Goal: Task Accomplishment & Management: Complete application form

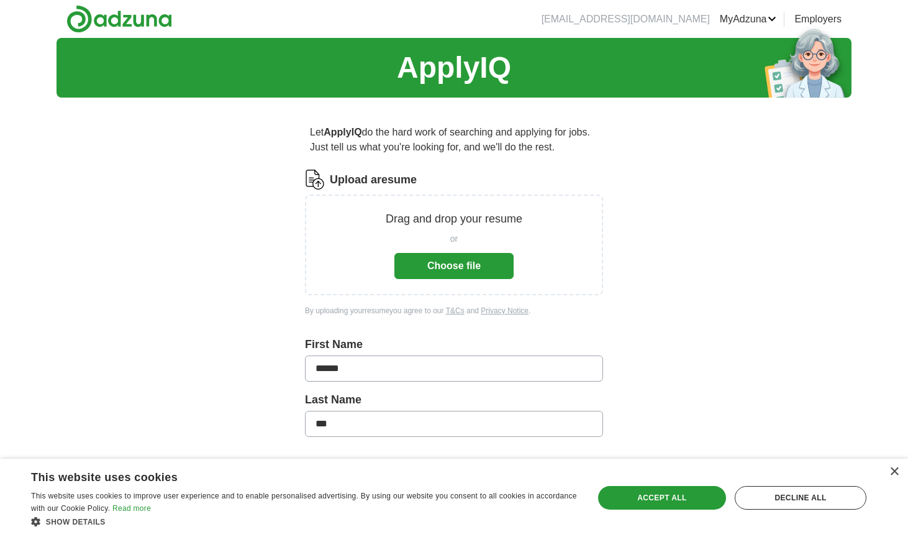
click at [453, 263] on button "Choose file" at bounding box center [453, 266] width 119 height 26
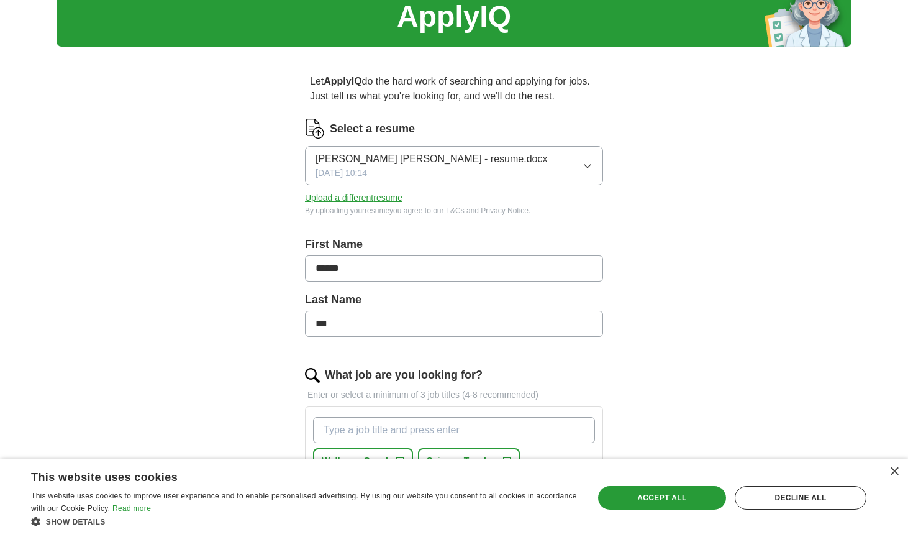
scroll to position [350, 0]
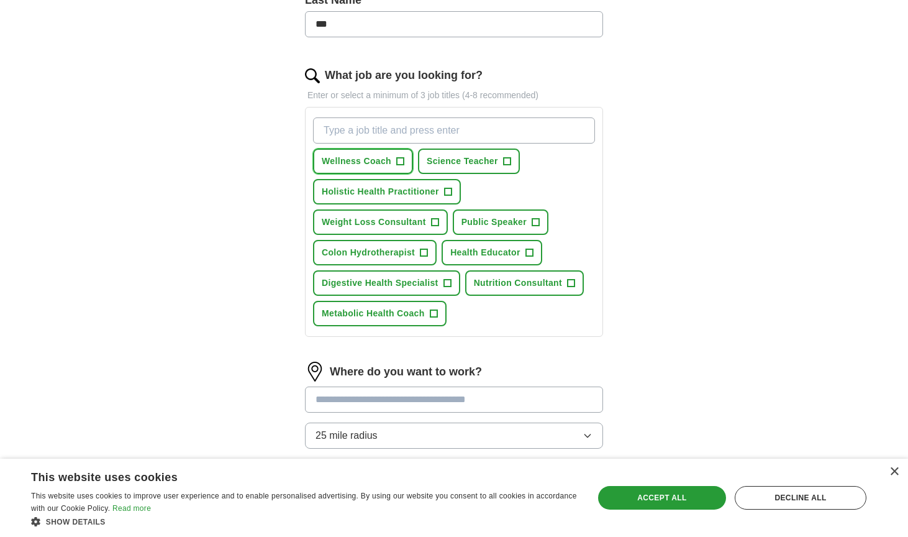
click at [397, 160] on span "+" at bounding box center [400, 161] width 7 height 10
click at [530, 251] on span "+" at bounding box center [528, 253] width 7 height 10
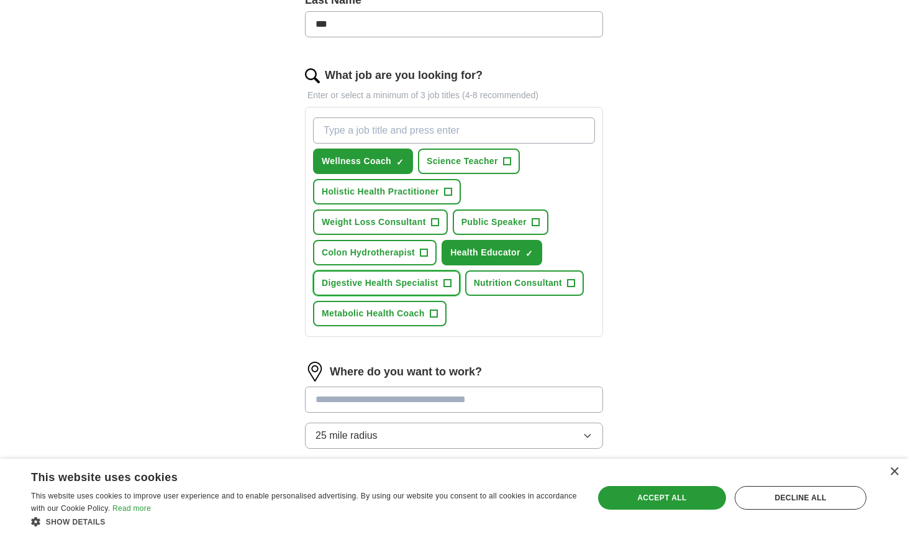
click at [440, 284] on button "Digestive Health Specialist +" at bounding box center [386, 282] width 147 height 25
click at [433, 312] on span "+" at bounding box center [433, 314] width 7 height 10
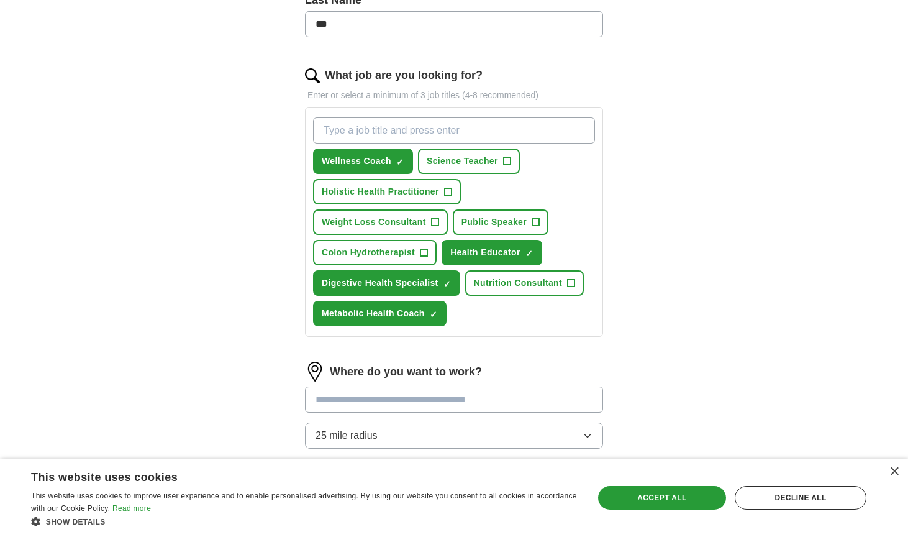
click at [347, 137] on input "What job are you looking for?" at bounding box center [454, 130] width 282 height 26
type input "health coach"
click at [568, 166] on div "health coach Press return to add title Wellness Coach ✓ × Science Teacher + Hol…" at bounding box center [453, 221] width 287 height 219
click at [582, 128] on icon at bounding box center [581, 129] width 2 height 7
click at [404, 134] on input "health coach" at bounding box center [454, 130] width 282 height 26
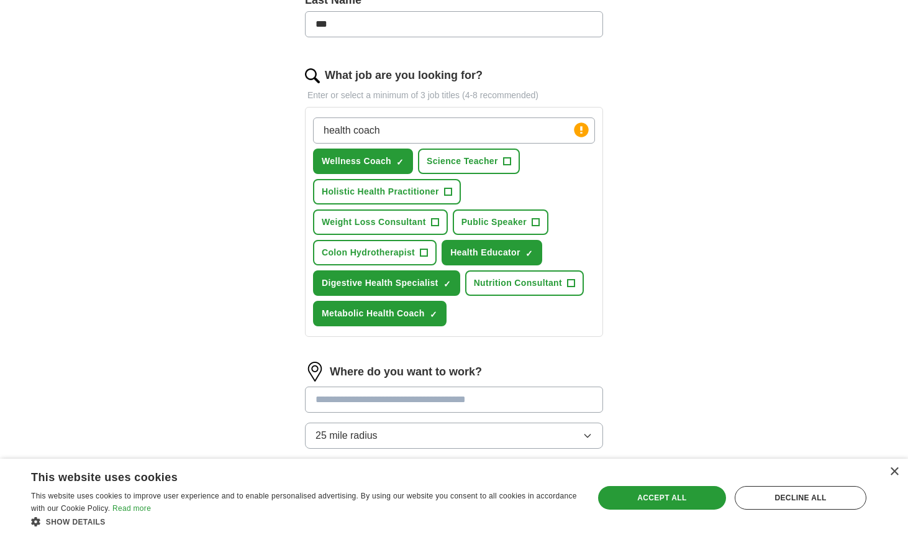
drag, startPoint x: 376, startPoint y: 128, endPoint x: 295, endPoint y: 115, distance: 82.3
click at [295, 116] on div "Let ApplyIQ do the hard work of searching and applying for jobs. Just tell us w…" at bounding box center [453, 169] width 397 height 825
click at [427, 401] on input at bounding box center [454, 399] width 298 height 26
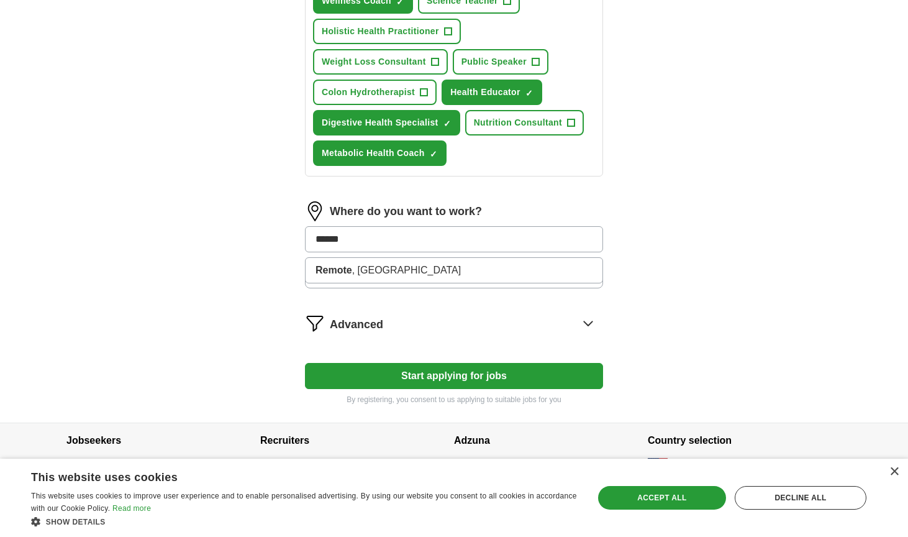
scroll to position [518, 0]
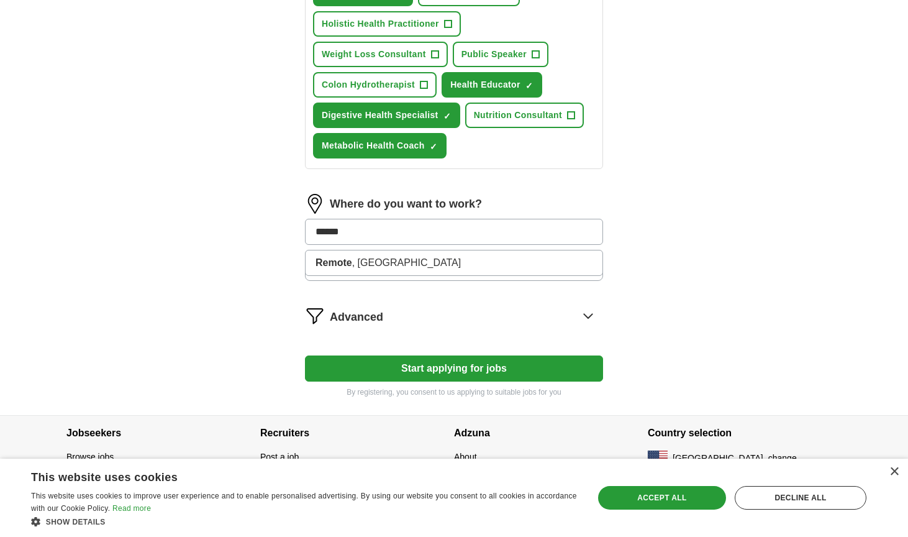
drag, startPoint x: 326, startPoint y: 232, endPoint x: 309, endPoint y: 229, distance: 17.1
click at [308, 229] on input "******" at bounding box center [454, 232] width 298 height 26
type input "**********"
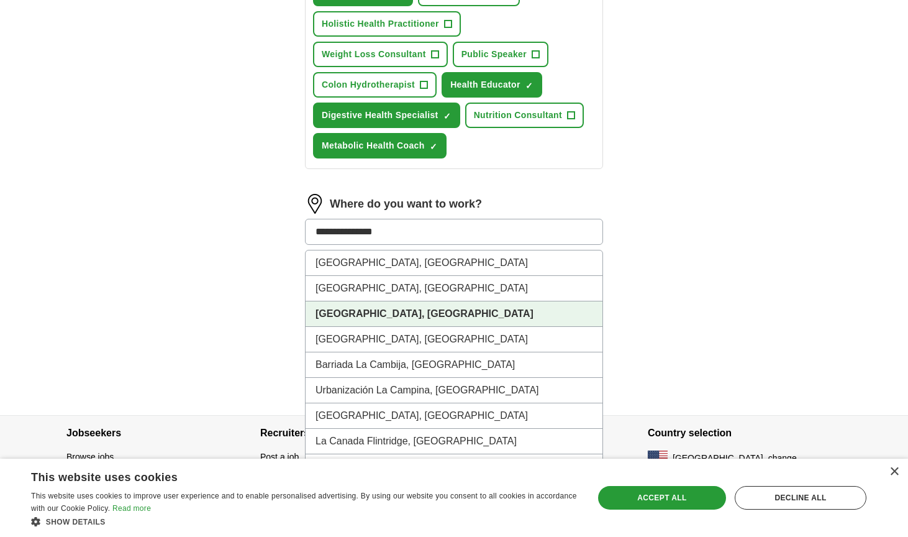
click at [369, 309] on strong "[GEOGRAPHIC_DATA], [GEOGRAPHIC_DATA]" at bounding box center [424, 313] width 218 height 11
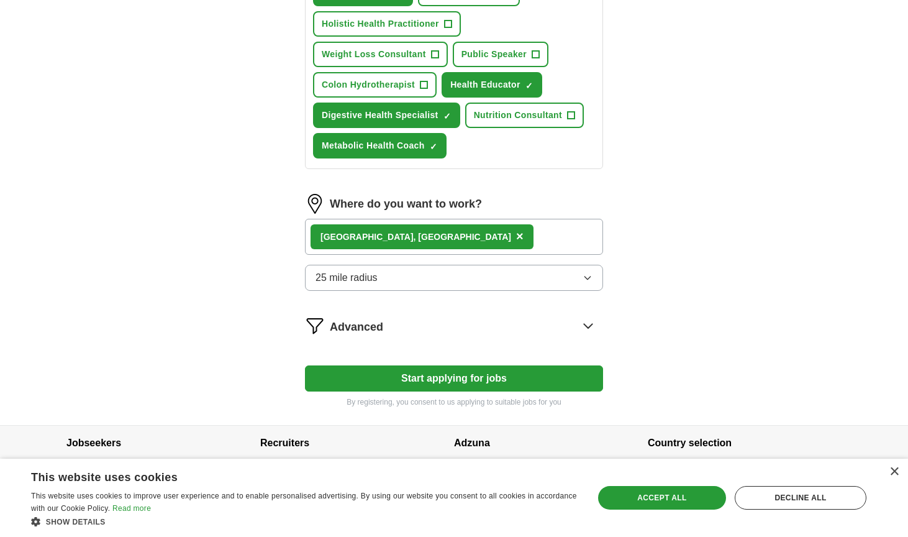
click at [404, 277] on button "25 mile radius" at bounding box center [454, 278] width 298 height 26
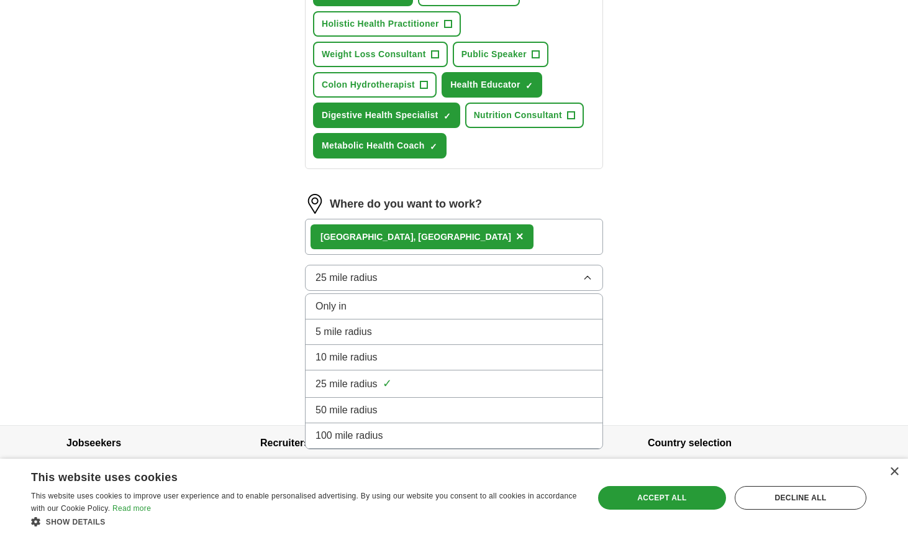
click at [394, 435] on div "100 mile radius" at bounding box center [453, 435] width 277 height 15
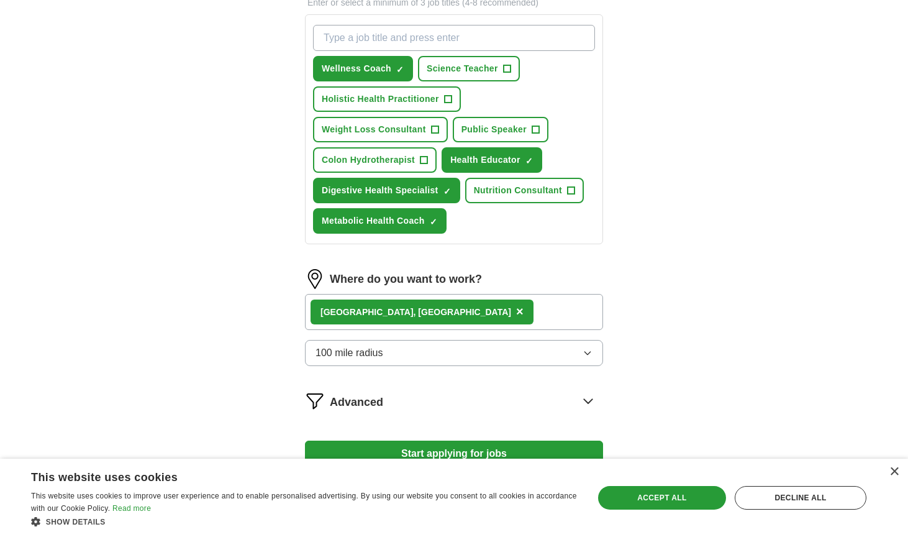
scroll to position [532, 0]
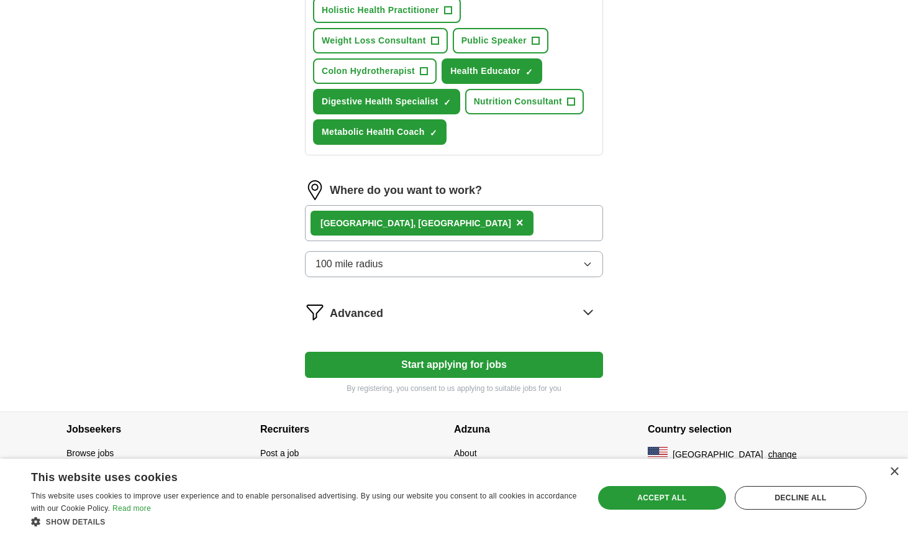
click at [477, 361] on button "Start applying for jobs" at bounding box center [454, 364] width 298 height 26
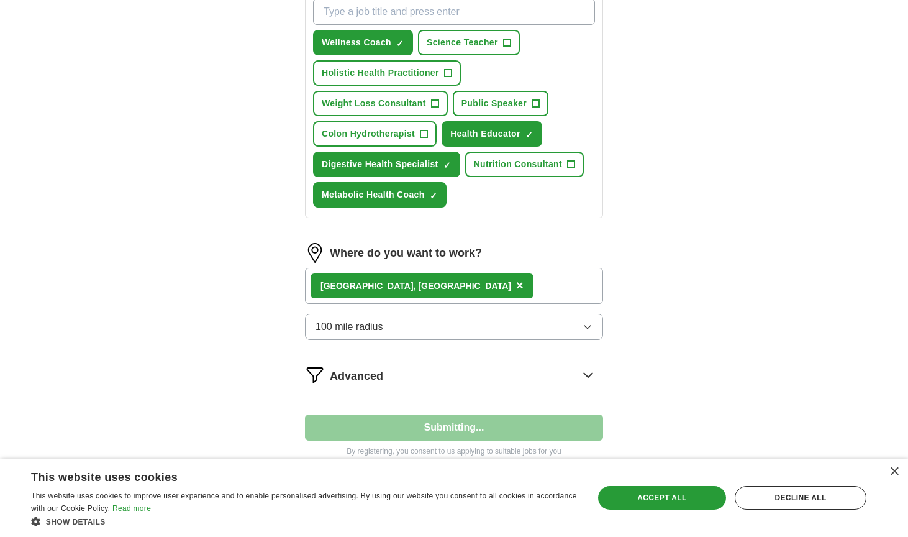
select select "**"
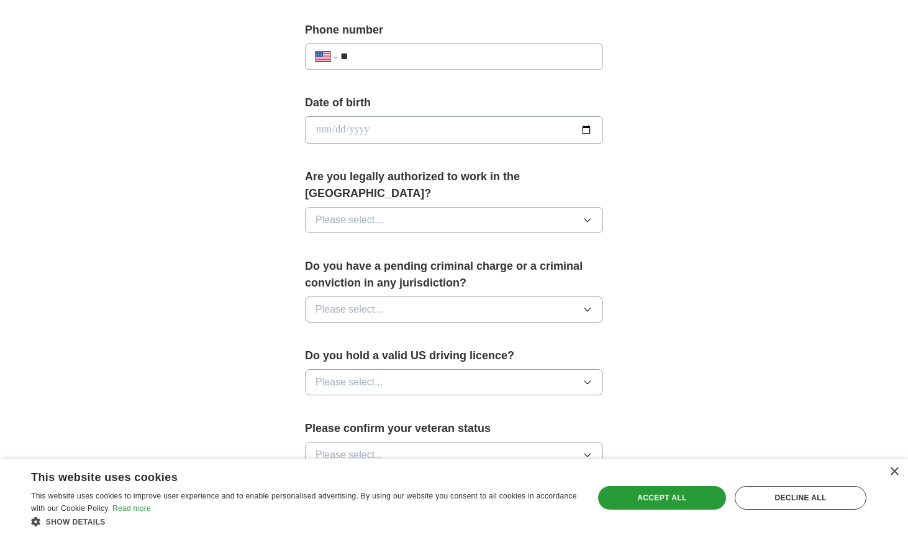
scroll to position [533, 0]
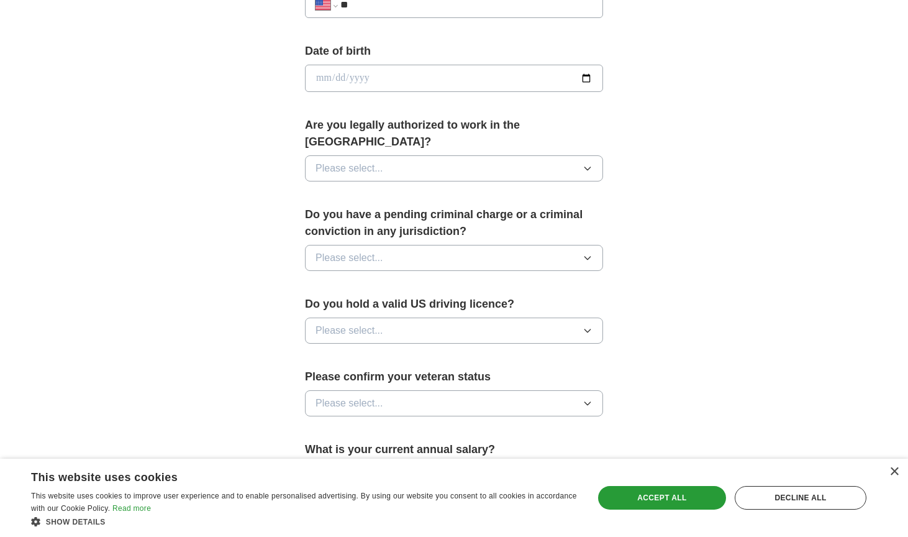
click at [589, 163] on icon "button" at bounding box center [587, 168] width 10 height 10
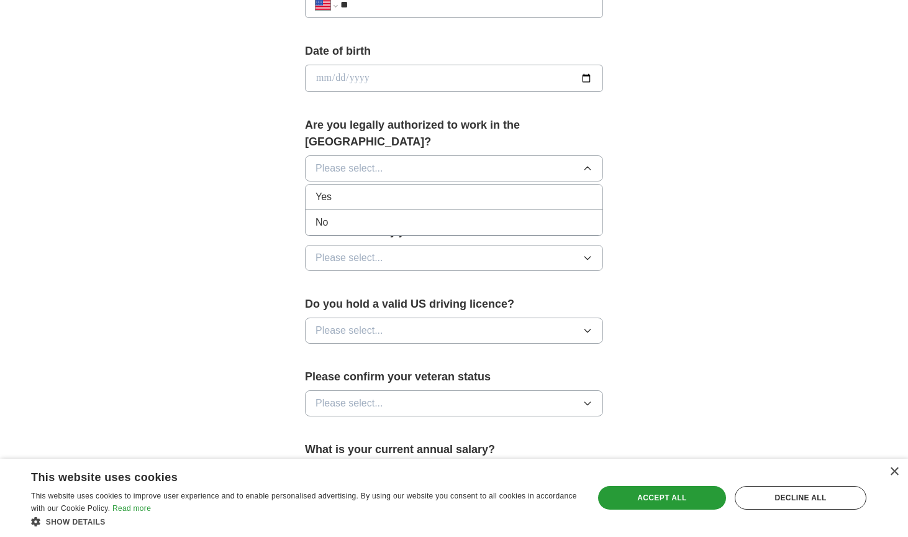
click at [356, 189] on div "Yes" at bounding box center [453, 196] width 277 height 15
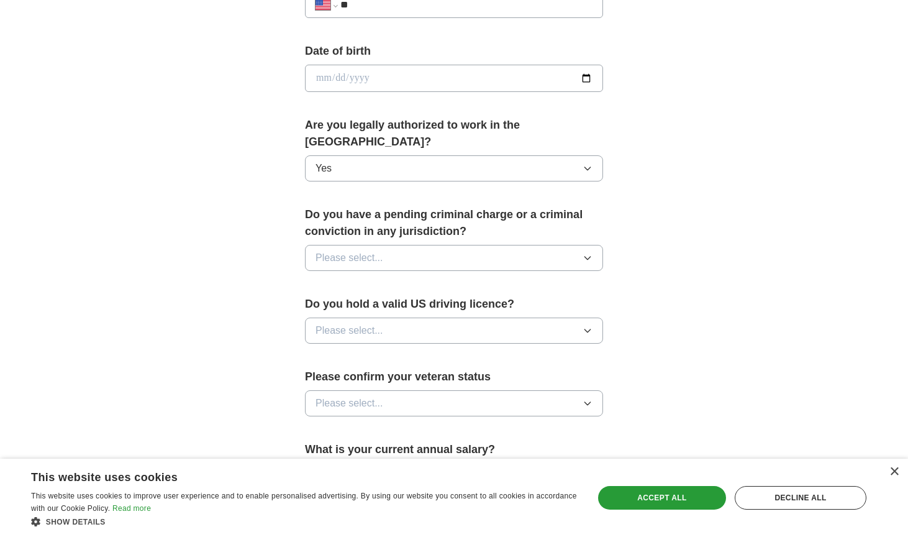
click at [401, 317] on button "Please select..." at bounding box center [454, 330] width 298 height 26
click at [403, 351] on div "Yes" at bounding box center [453, 358] width 277 height 15
click at [409, 245] on button "Please select..." at bounding box center [454, 258] width 298 height 26
click at [402, 304] on div "No" at bounding box center [453, 311] width 277 height 15
click at [428, 390] on button "Please select..." at bounding box center [454, 403] width 298 height 26
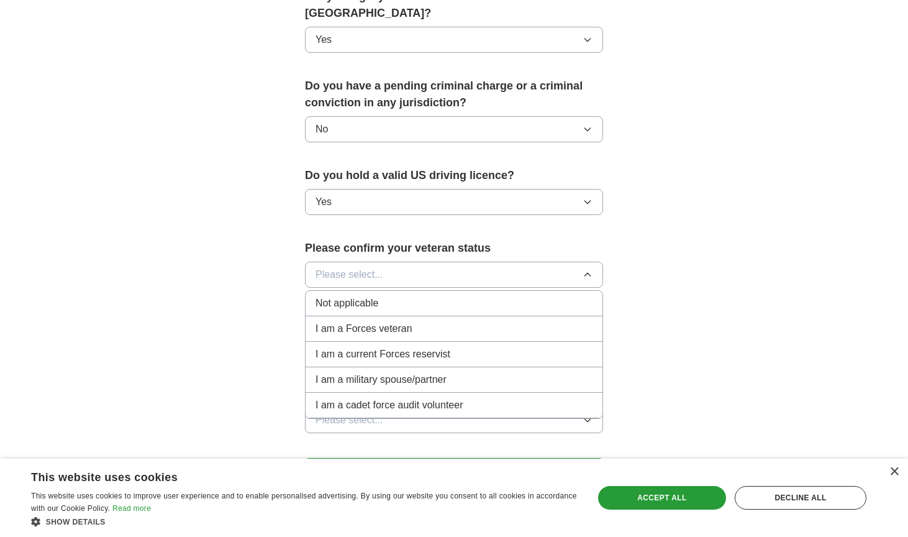
scroll to position [663, 0]
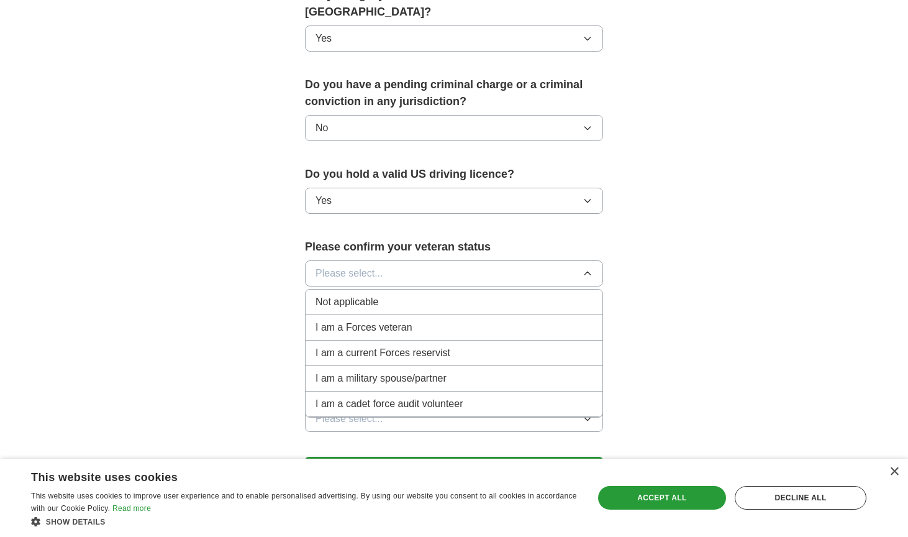
click at [391, 294] on div "Not applicable" at bounding box center [453, 301] width 277 height 15
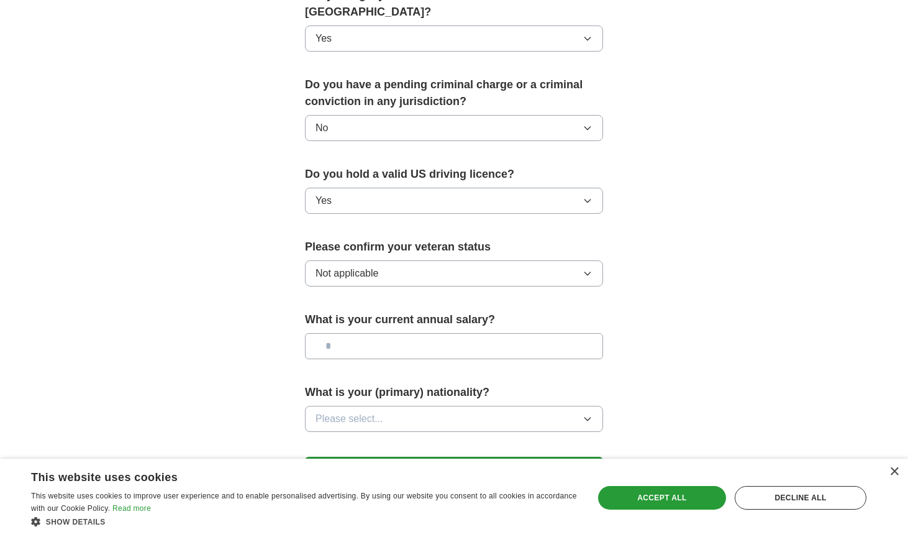
click at [584, 414] on icon "button" at bounding box center [587, 419] width 10 height 10
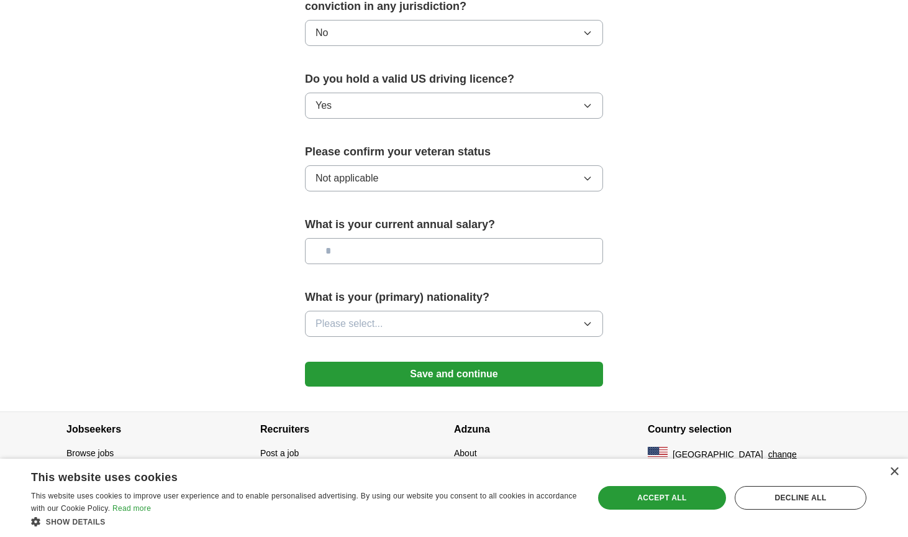
scroll to position [741, 0]
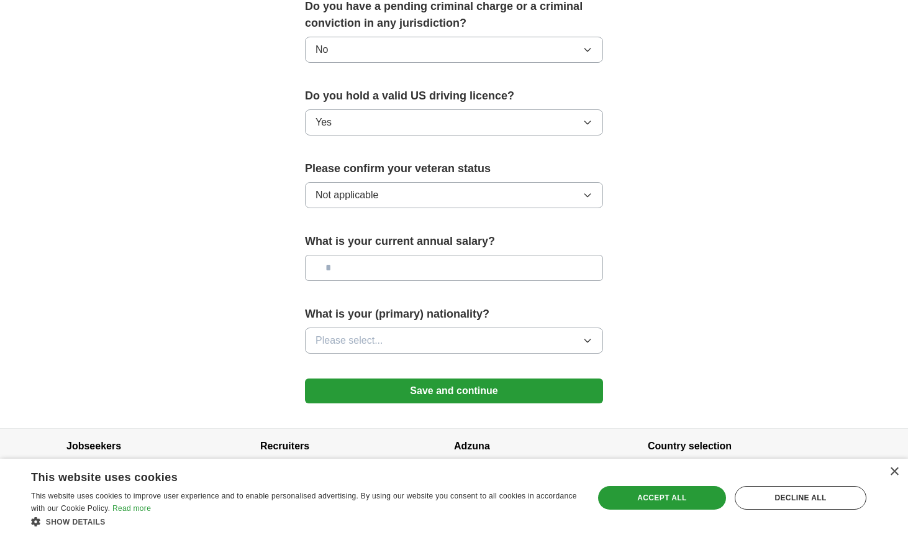
click at [379, 333] on span "Please select..." at bounding box center [349, 340] width 68 height 15
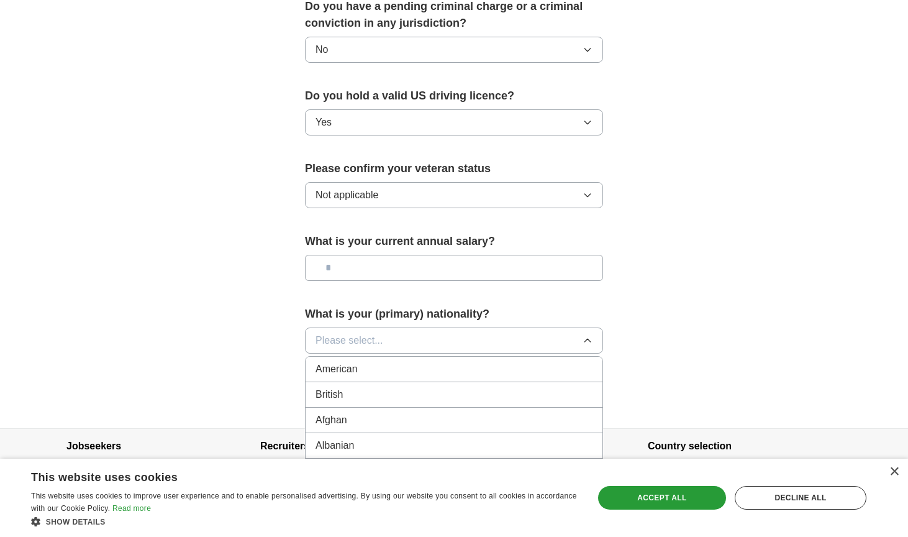
click at [350, 361] on span "American" at bounding box center [336, 368] width 42 height 15
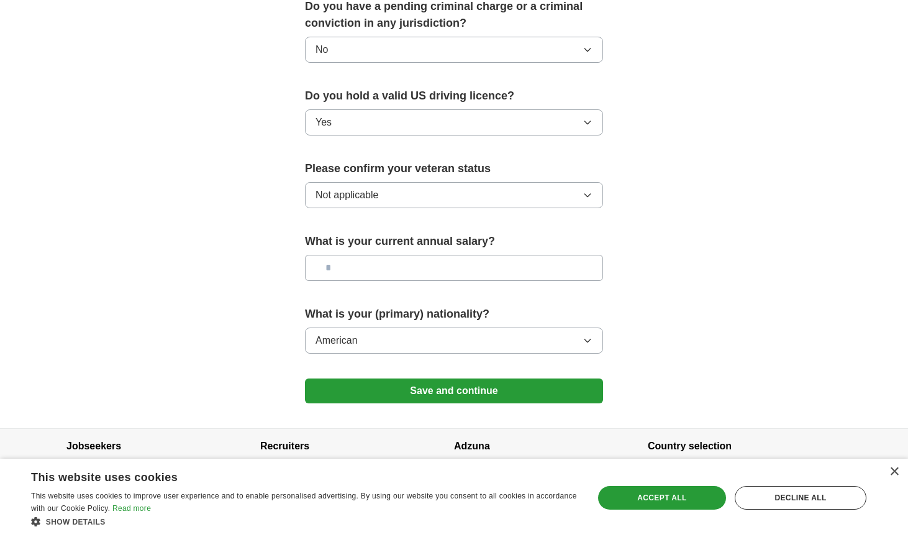
click at [450, 378] on button "Save and continue" at bounding box center [454, 390] width 298 height 25
